Goal: Information Seeking & Learning: Learn about a topic

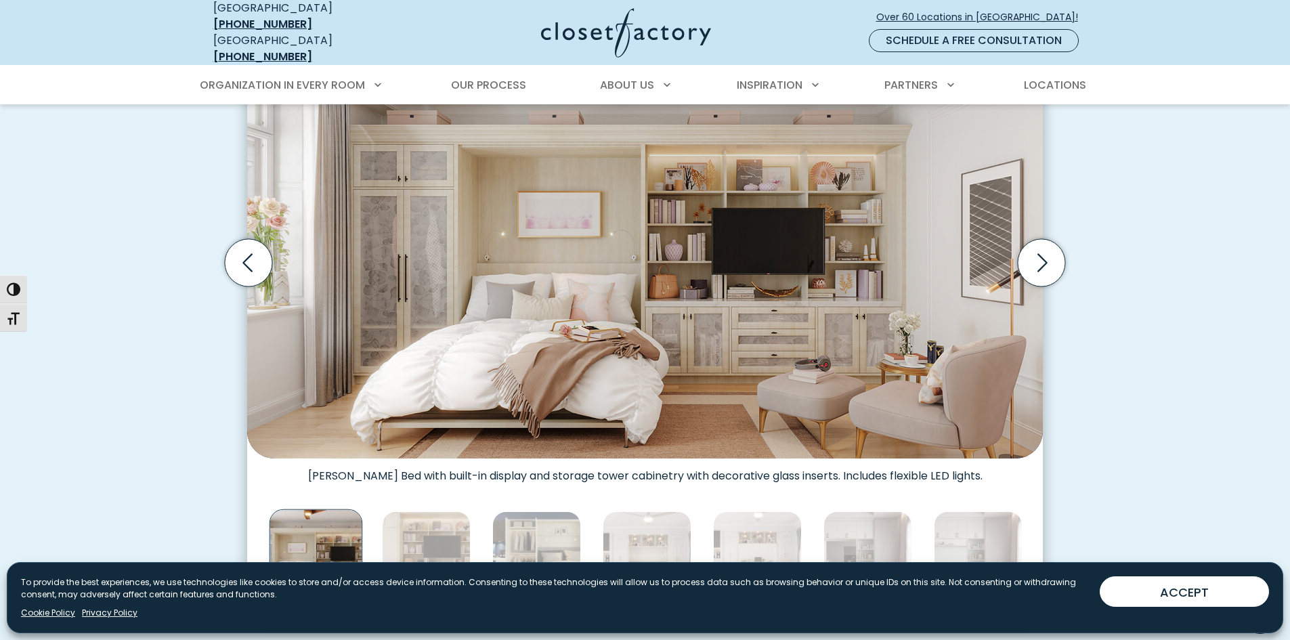
scroll to position [338, 0]
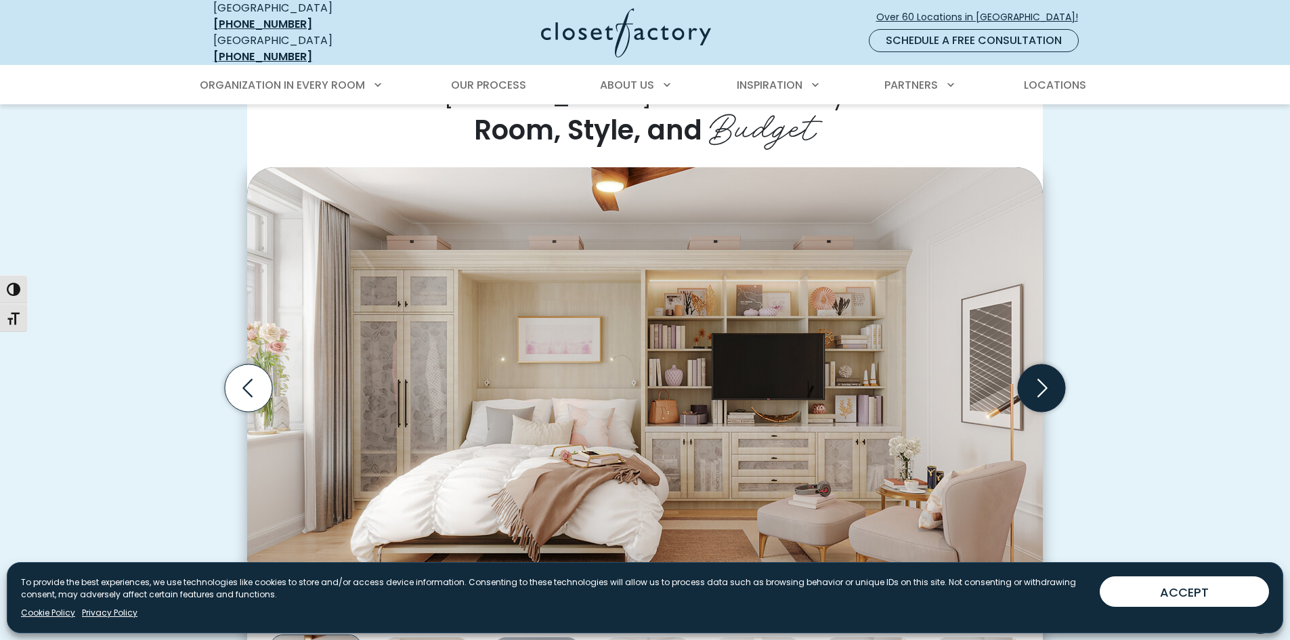
click at [1043, 364] on icon "Next slide" at bounding box center [1040, 387] width 47 height 47
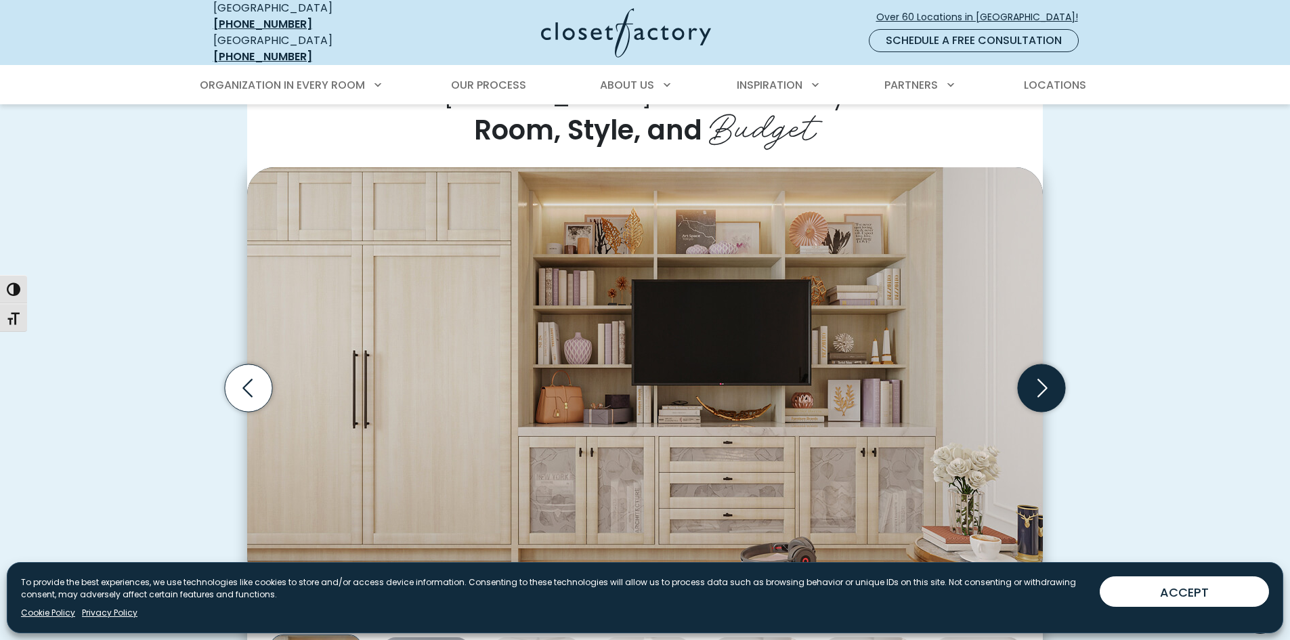
click at [1043, 364] on icon "Next slide" at bounding box center [1040, 387] width 47 height 47
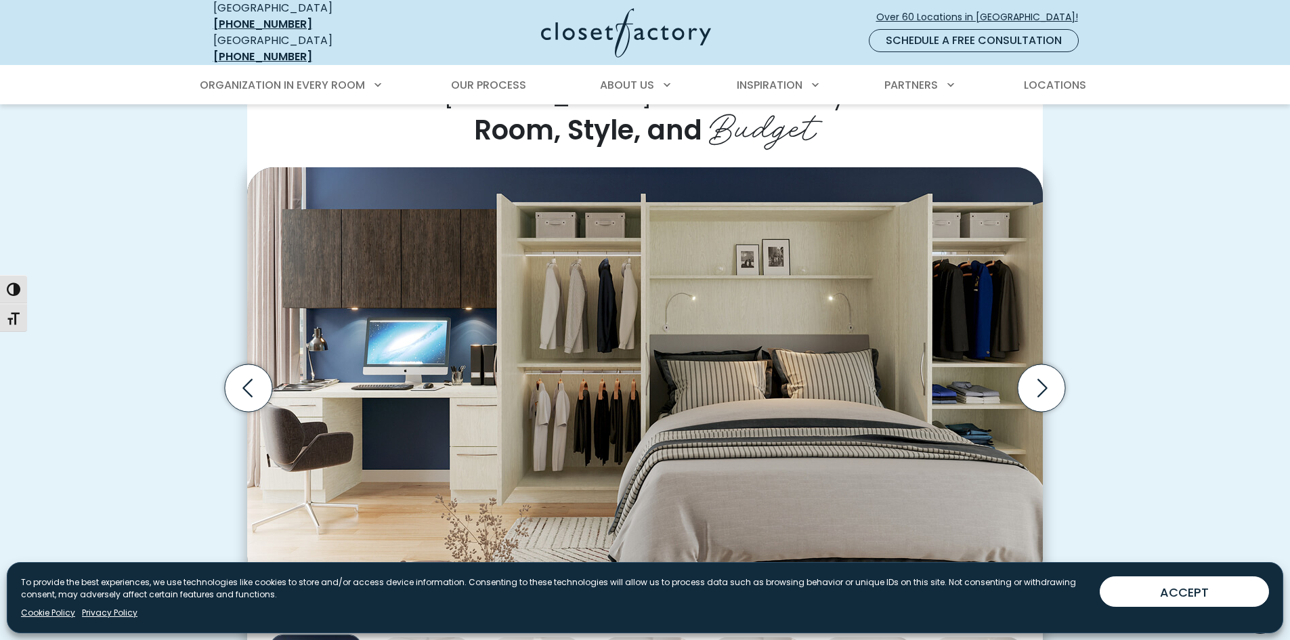
click at [1212, 372] on div "[PERSON_NAME] Beds for Every Room, Style, and Budget Wall bed built into shaker…" at bounding box center [645, 405] width 1290 height 758
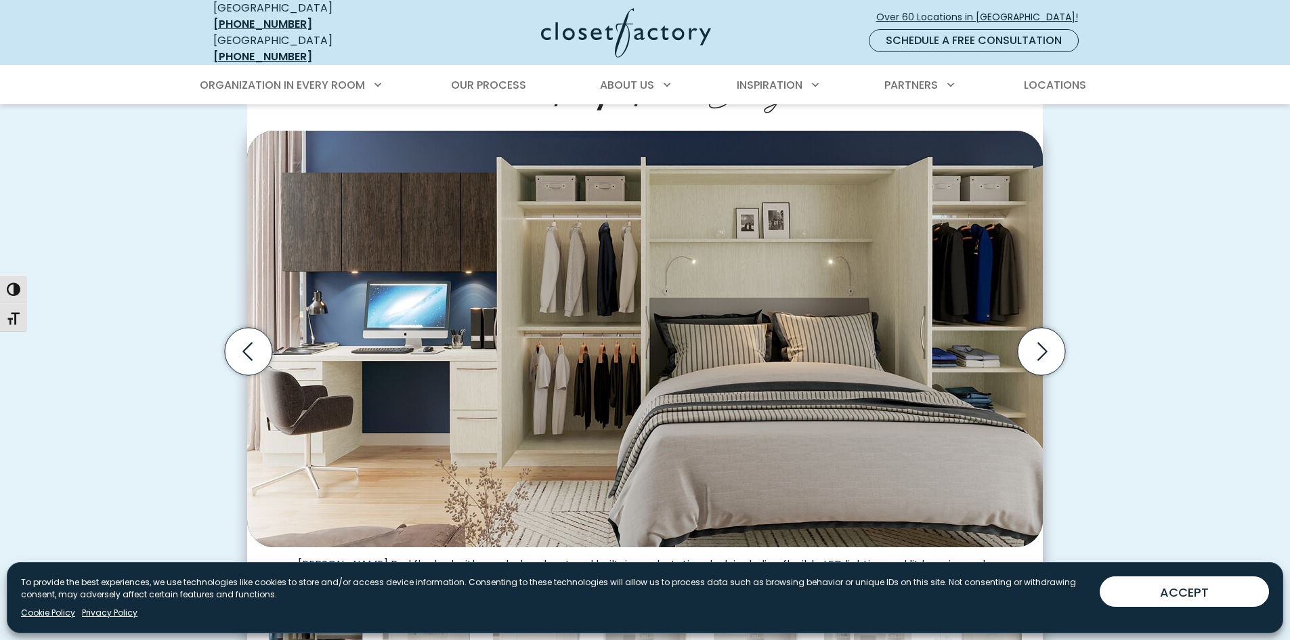
scroll to position [406, 0]
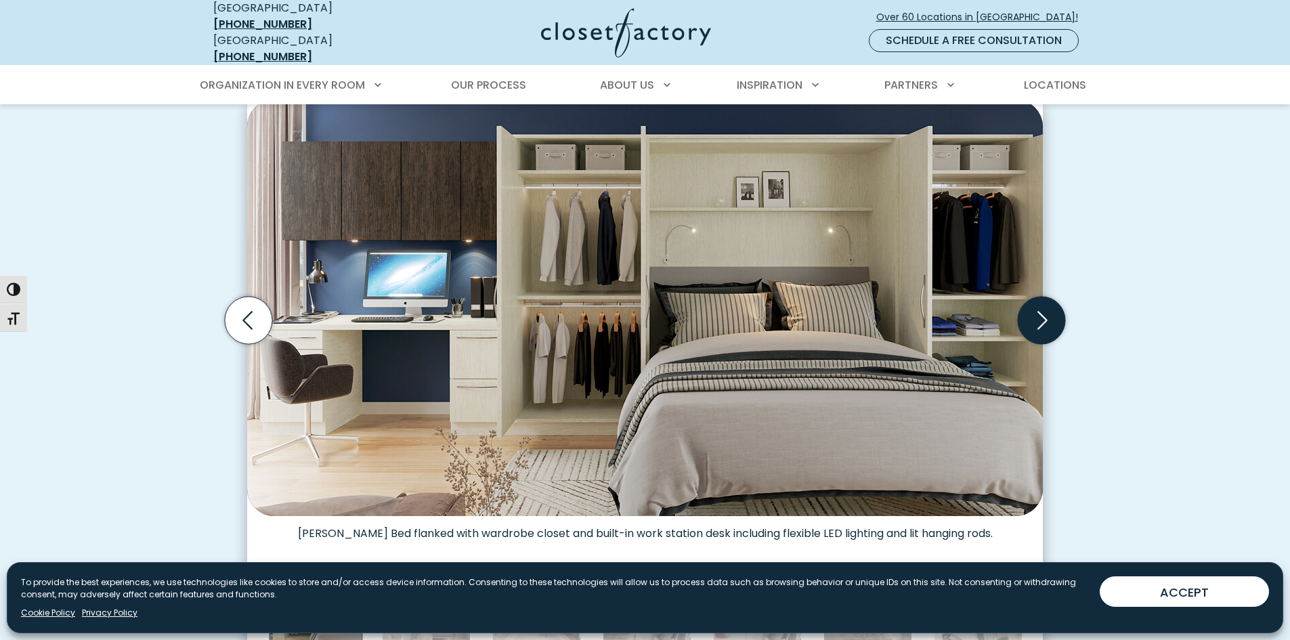
click at [1062, 322] on icon "Next slide" at bounding box center [1040, 320] width 47 height 47
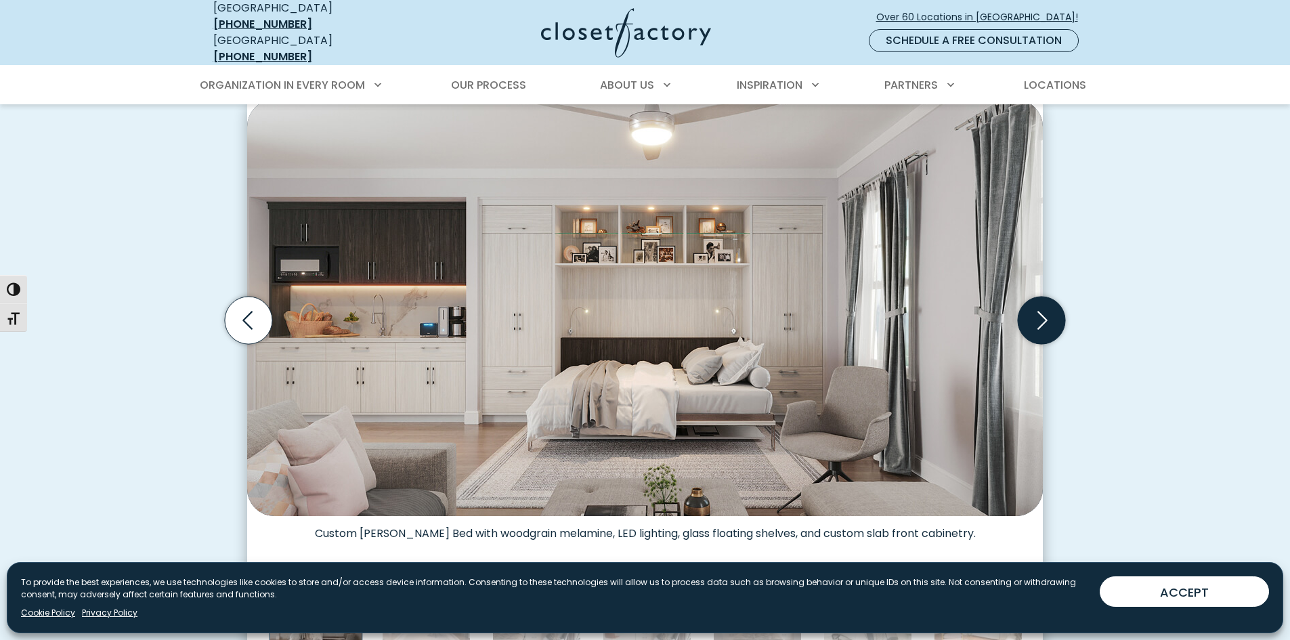
click at [1058, 318] on icon "Next slide" at bounding box center [1040, 320] width 47 height 47
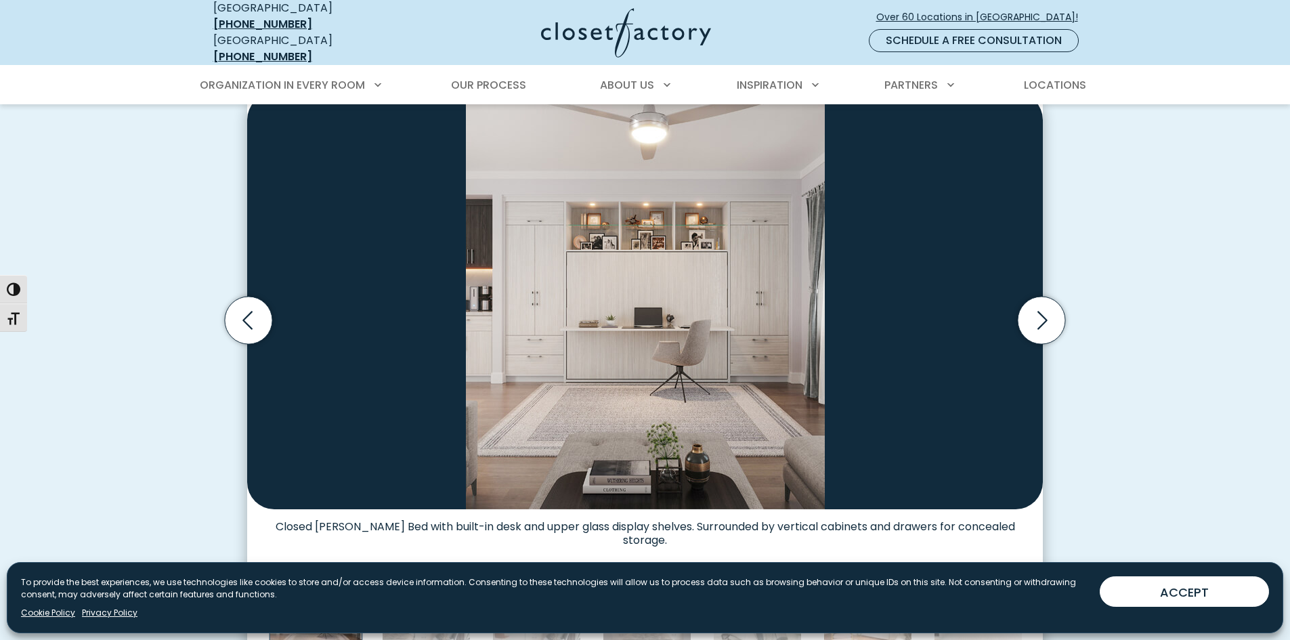
drag, startPoint x: 1058, startPoint y: 318, endPoint x: 1047, endPoint y: 280, distance: 39.6
click at [1047, 280] on div "Wall bed built into shaker cabinetry in office, includes crown molding and goos…" at bounding box center [645, 386] width 812 height 586
click at [1208, 267] on div "[PERSON_NAME] Beds for Every Room, Style, and Budget Wall bed built into shaker…" at bounding box center [645, 338] width 1290 height 758
click at [257, 309] on icon "Previous slide" at bounding box center [248, 320] width 47 height 47
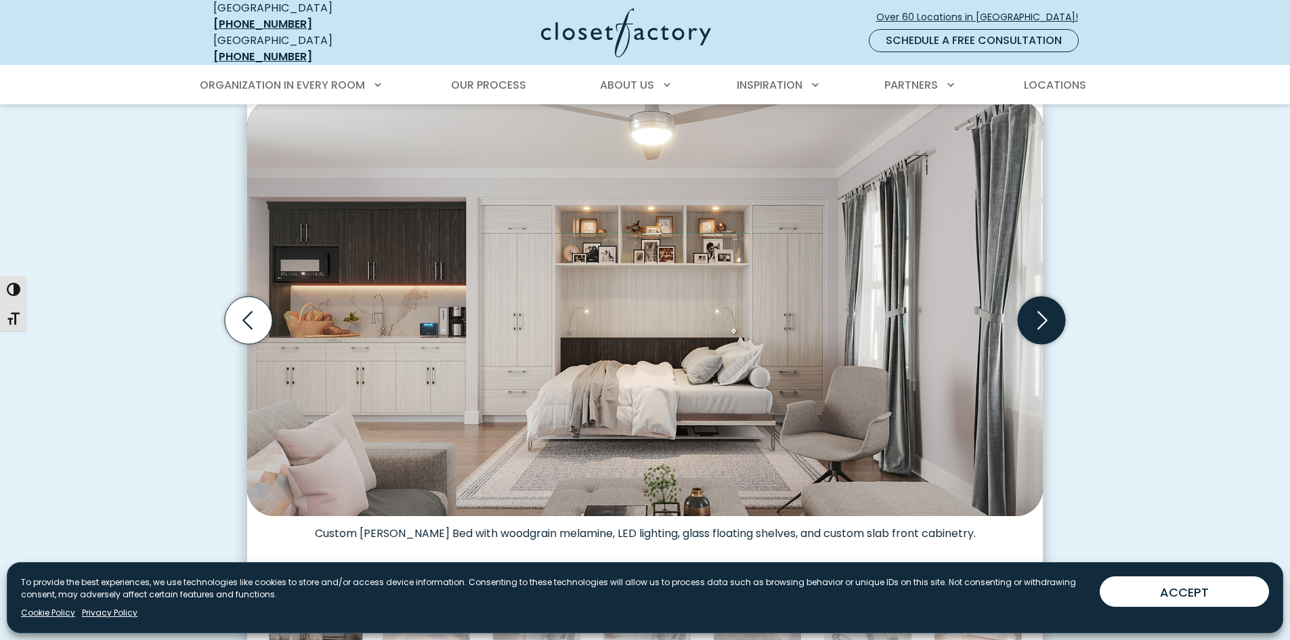
click at [1040, 315] on icon "Next slide" at bounding box center [1042, 320] width 10 height 18
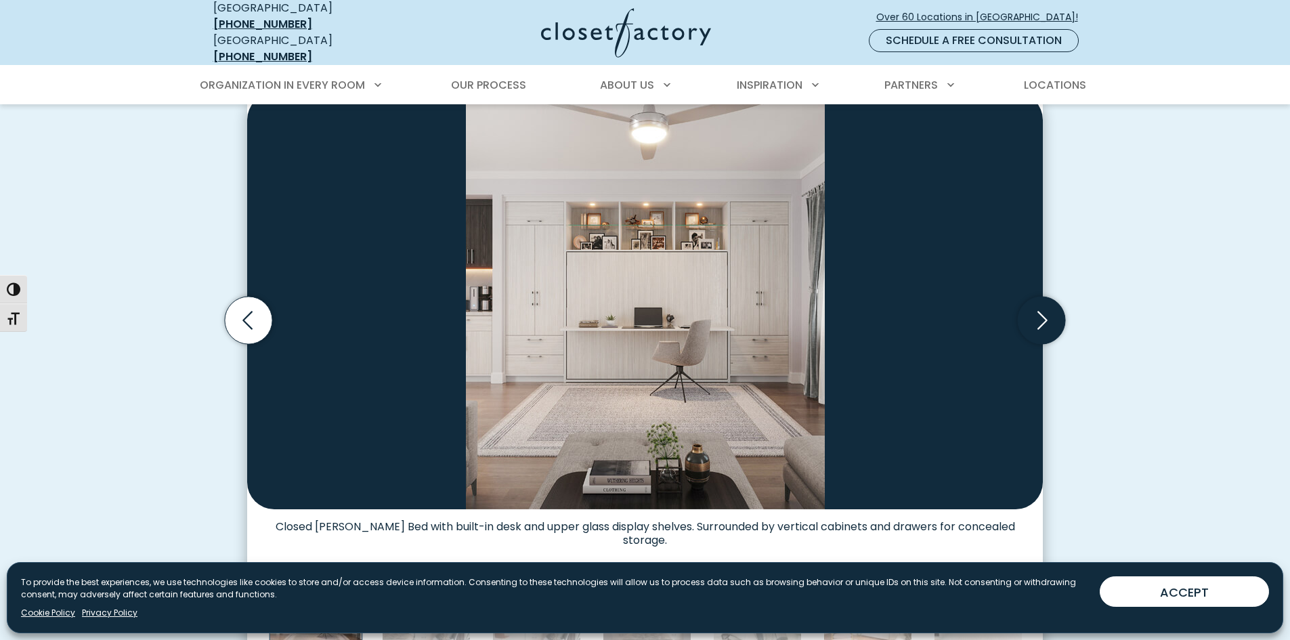
click at [1063, 313] on icon "Next slide" at bounding box center [1040, 320] width 47 height 47
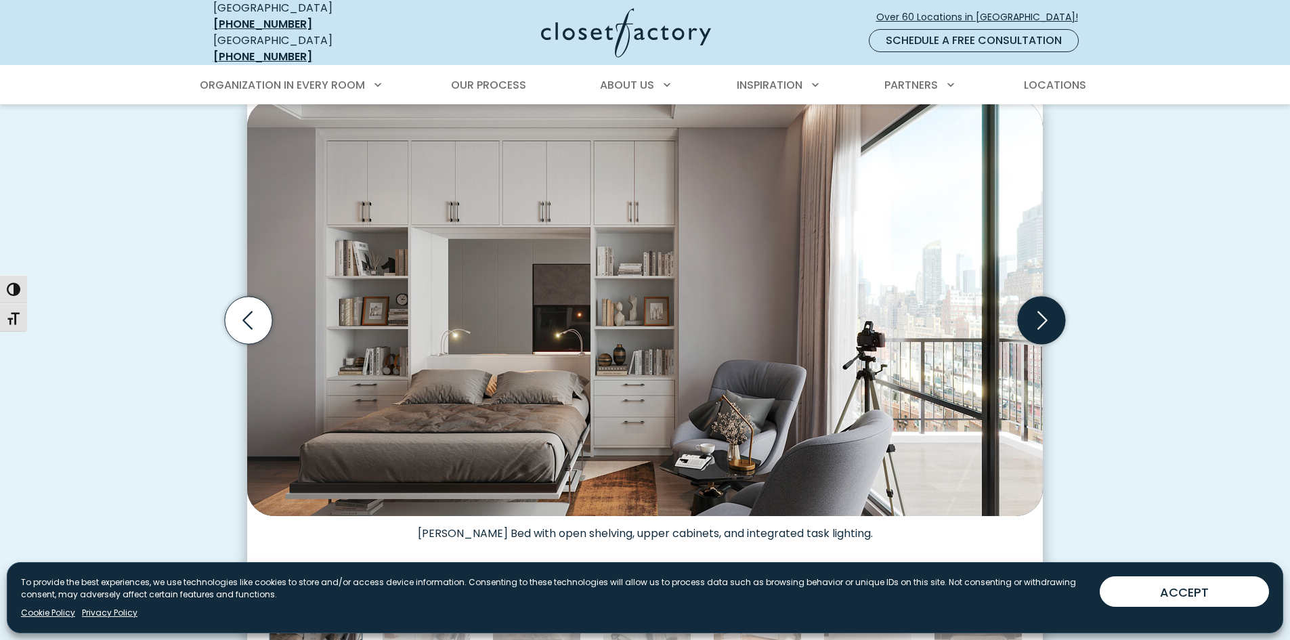
drag, startPoint x: 1052, startPoint y: 301, endPoint x: 1059, endPoint y: 303, distance: 7.3
click at [1059, 303] on icon "Next slide" at bounding box center [1040, 320] width 47 height 47
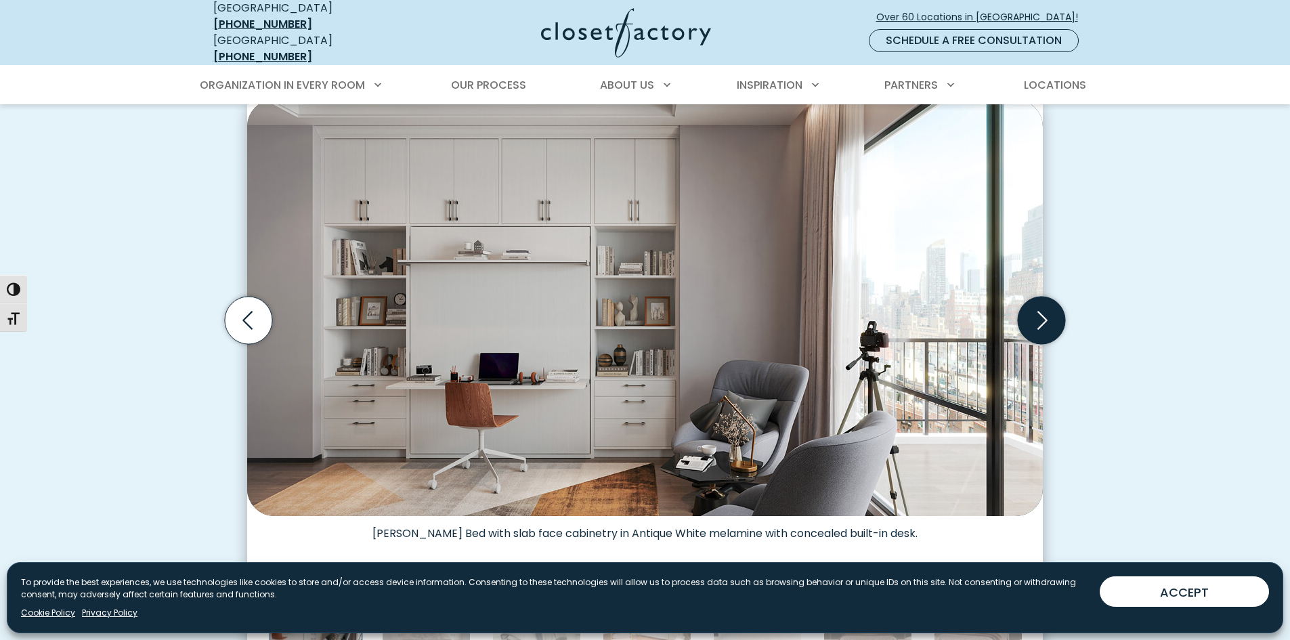
click at [1059, 304] on icon "Next slide" at bounding box center [1040, 320] width 47 height 47
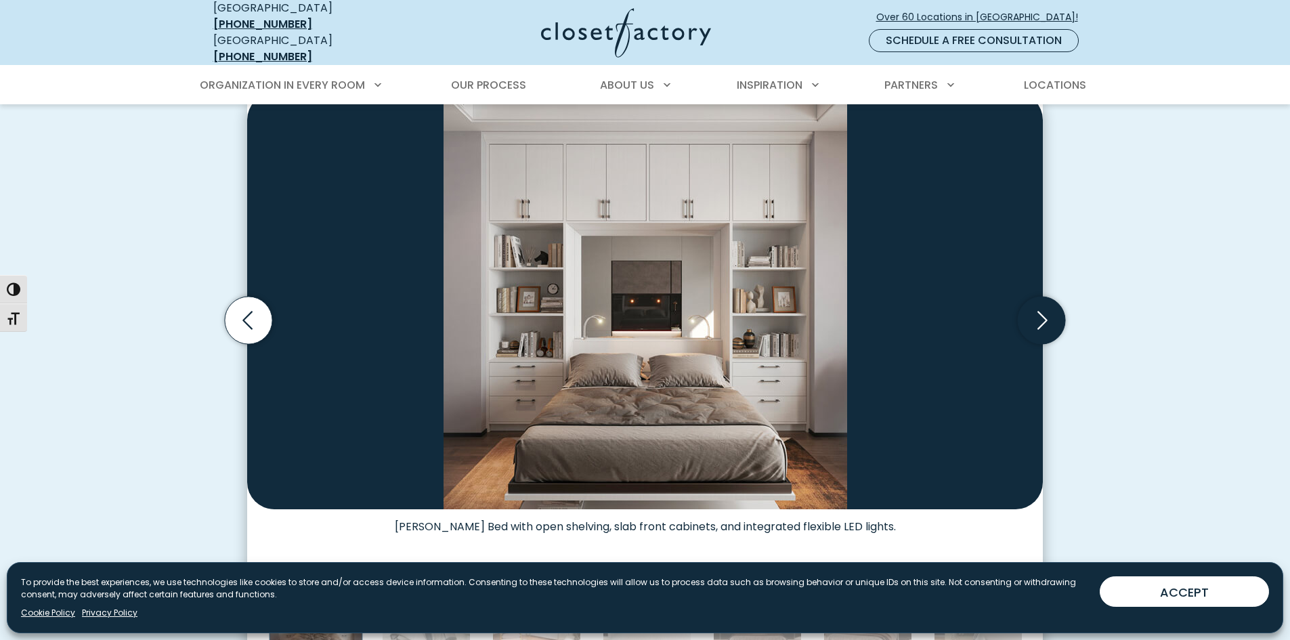
click at [1059, 304] on icon "Next slide" at bounding box center [1040, 320] width 47 height 47
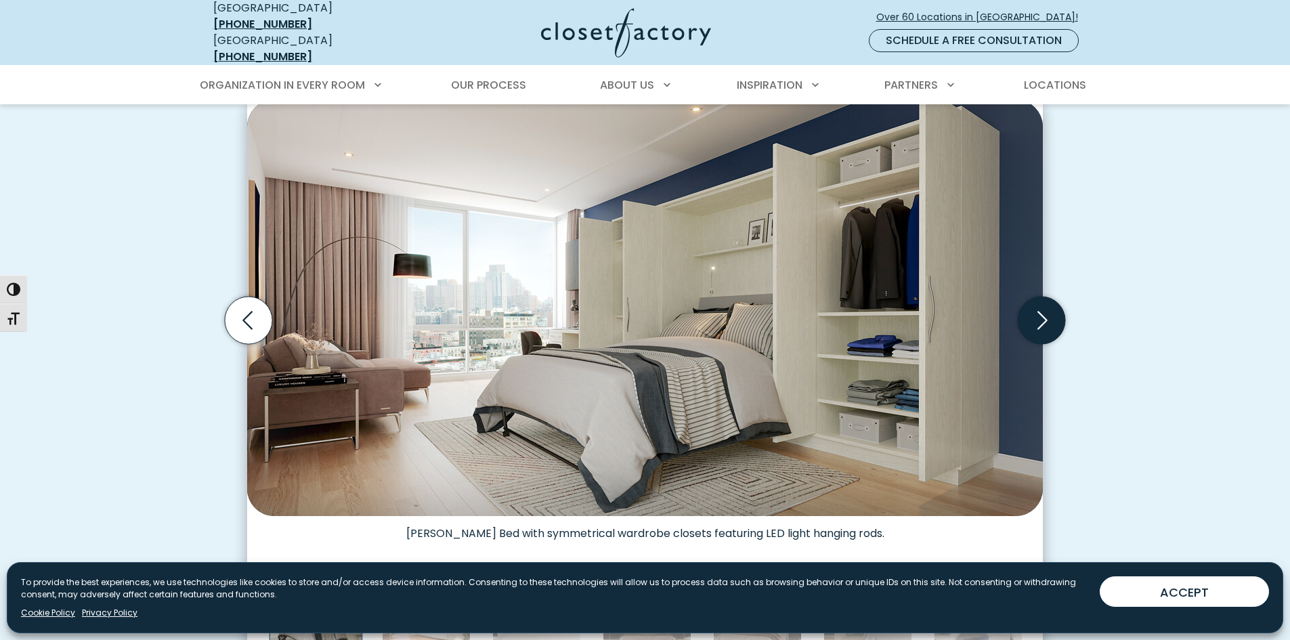
click at [1045, 298] on icon "Next slide" at bounding box center [1040, 320] width 47 height 47
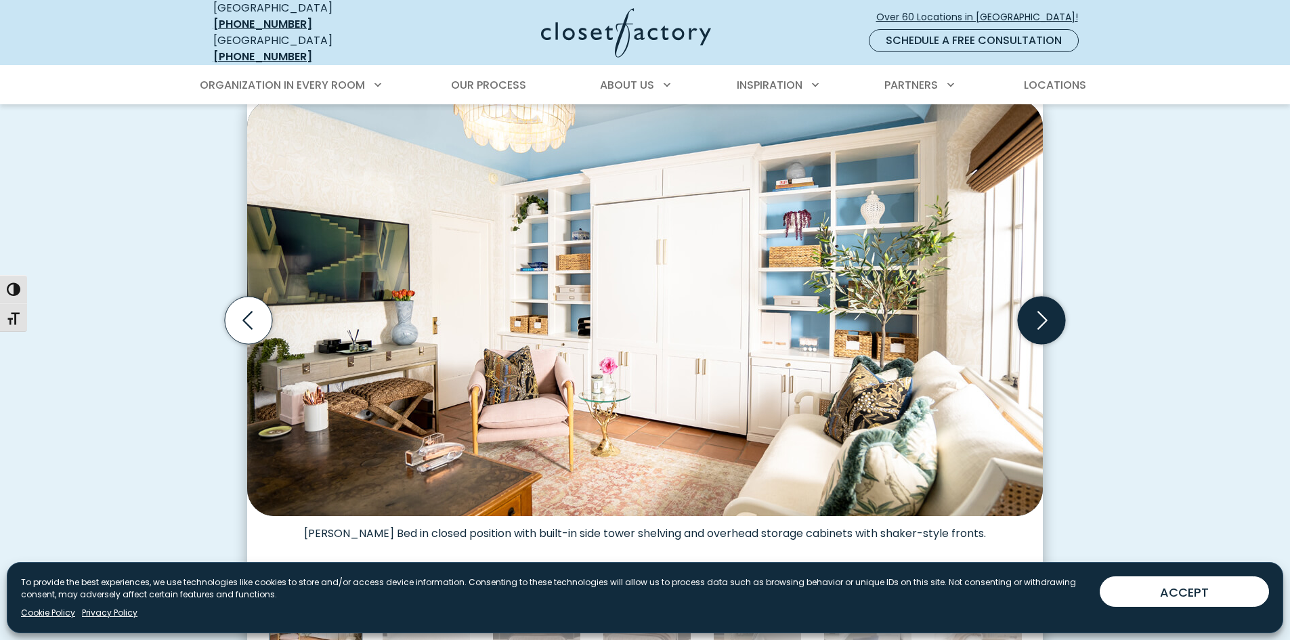
click at [1048, 303] on icon "Next slide" at bounding box center [1040, 320] width 47 height 47
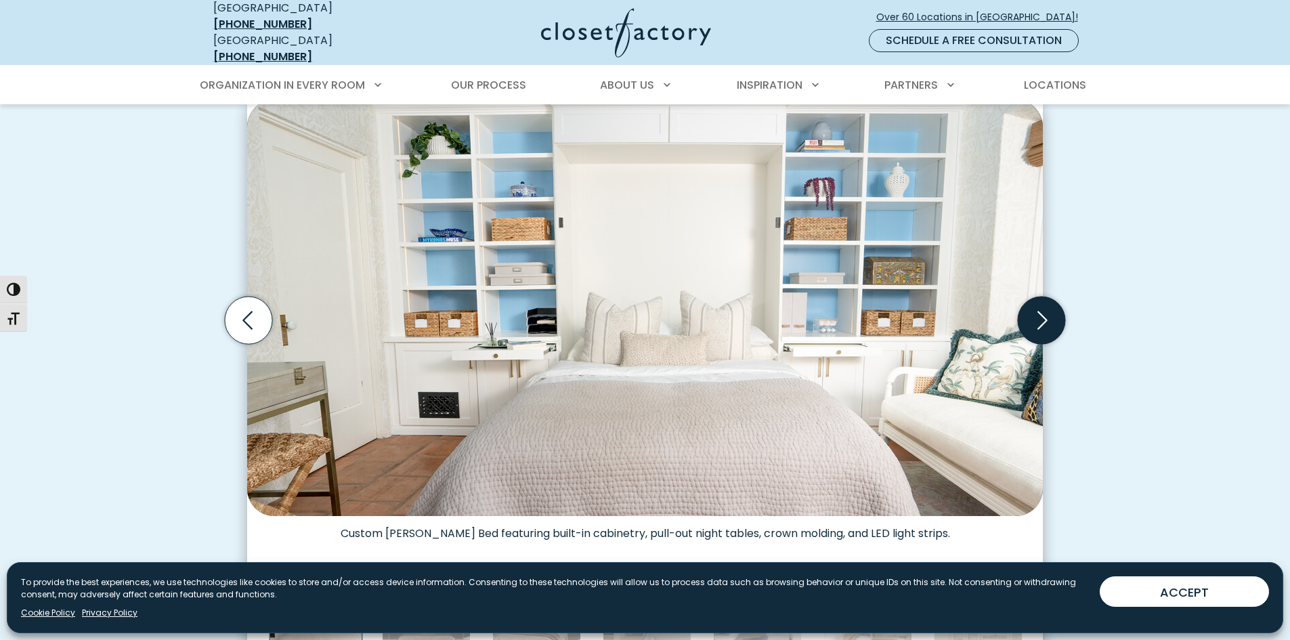
click at [1048, 303] on icon "Next slide" at bounding box center [1040, 320] width 47 height 47
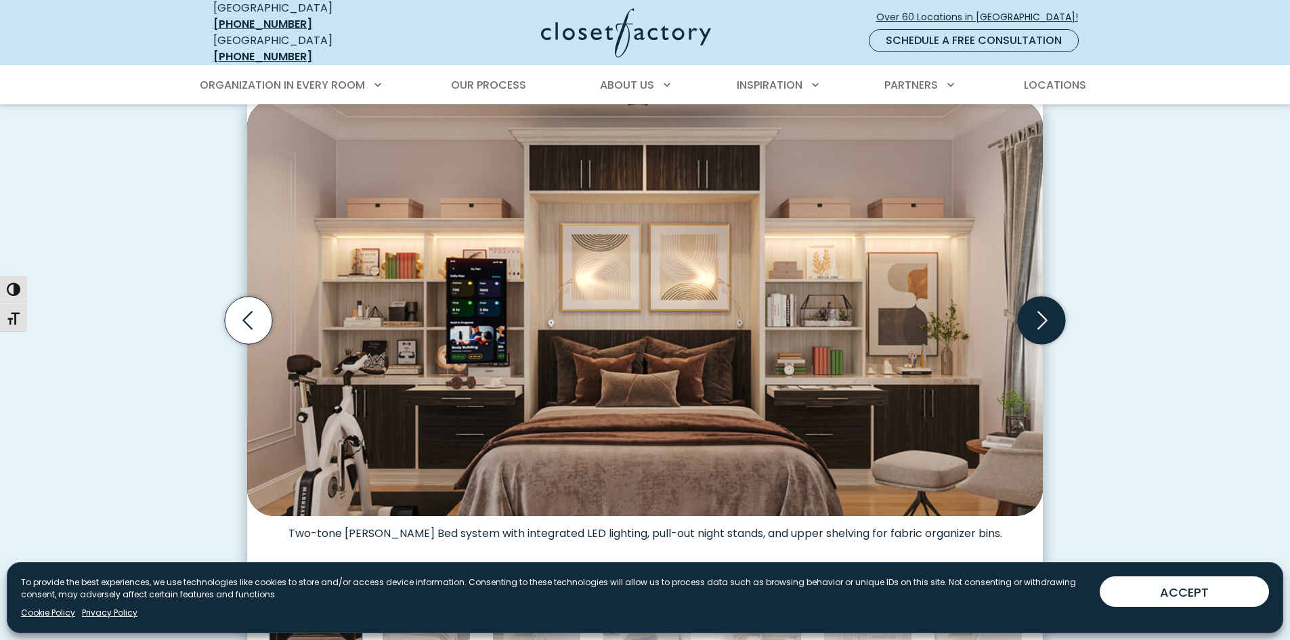
click at [1048, 303] on icon "Next slide" at bounding box center [1040, 320] width 47 height 47
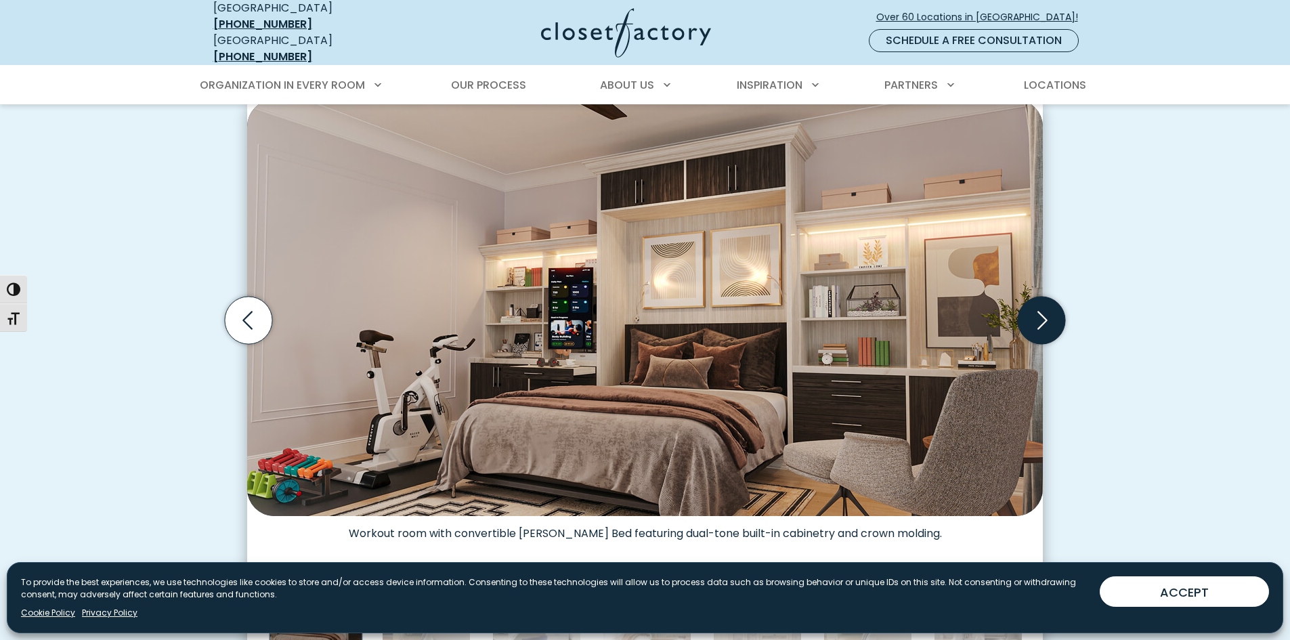
click at [1049, 303] on icon "Next slide" at bounding box center [1040, 320] width 47 height 47
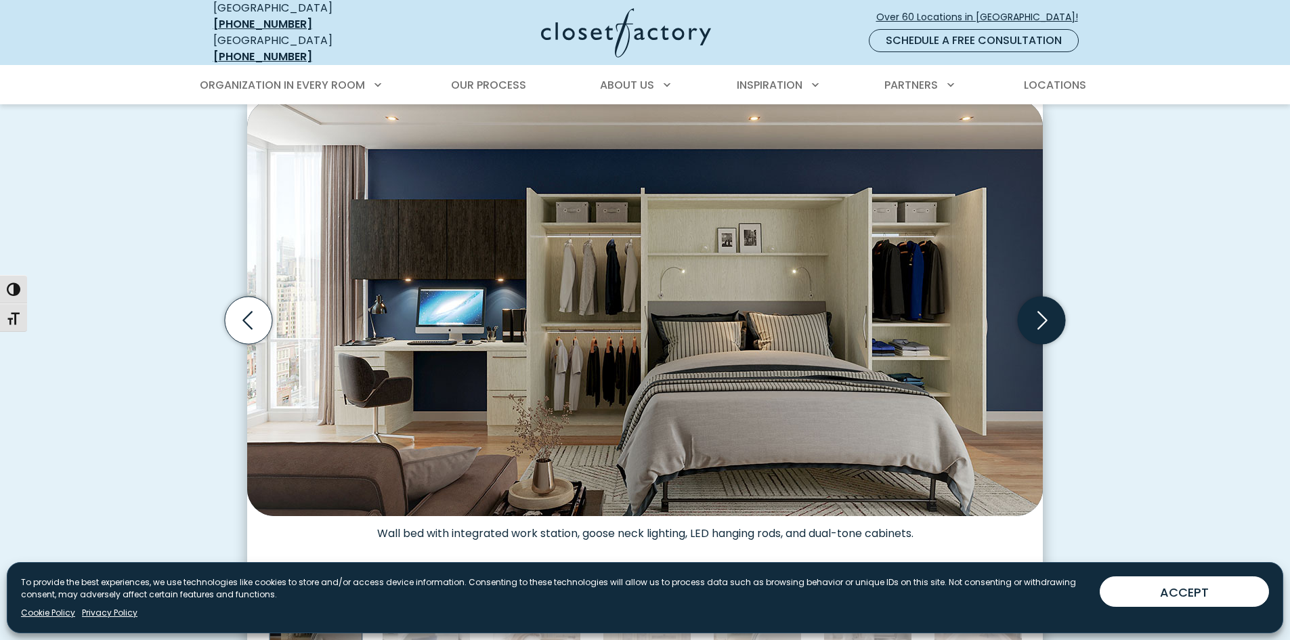
click at [1049, 303] on icon "Next slide" at bounding box center [1040, 320] width 47 height 47
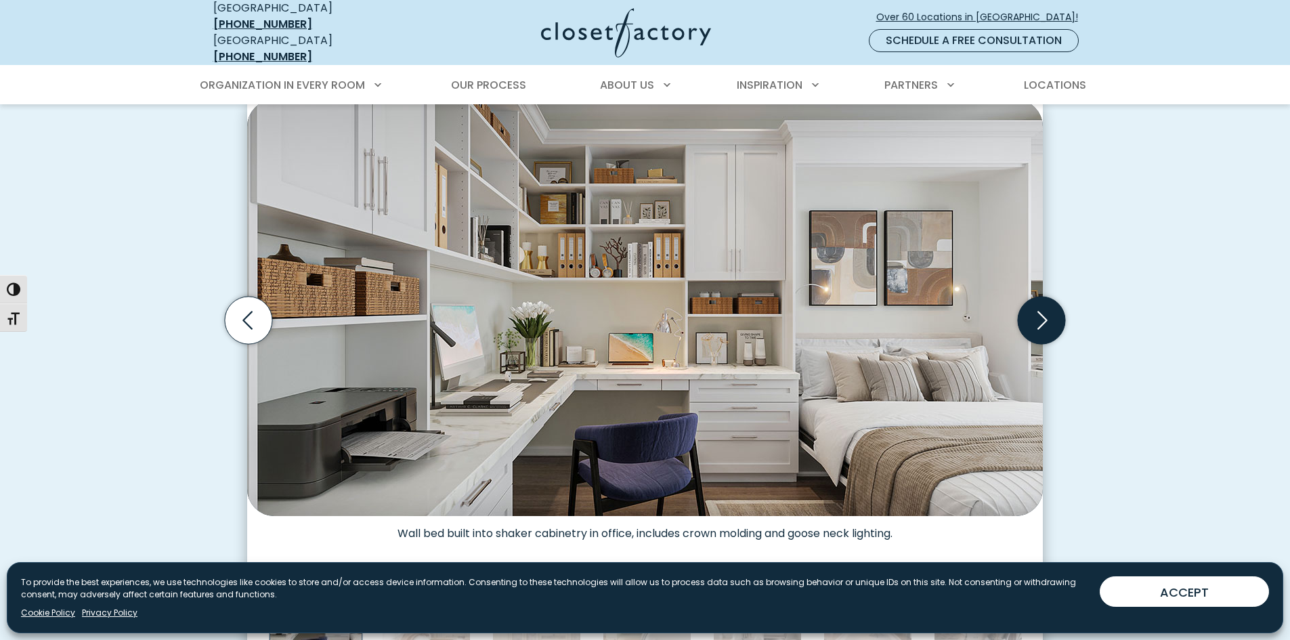
click at [1049, 303] on icon "Next slide" at bounding box center [1040, 320] width 47 height 47
